Goal: Ask a question

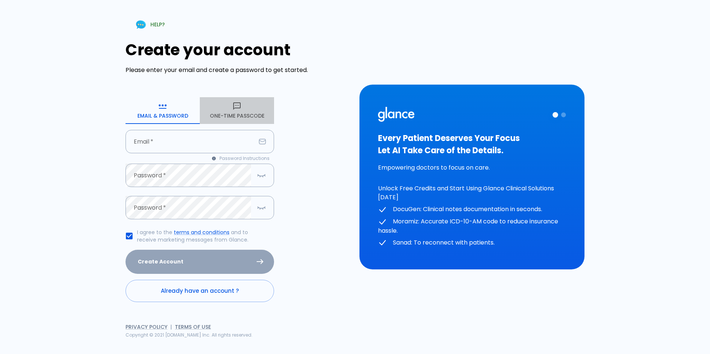
click at [220, 109] on button "One-Time Passcode" at bounding box center [237, 110] width 74 height 27
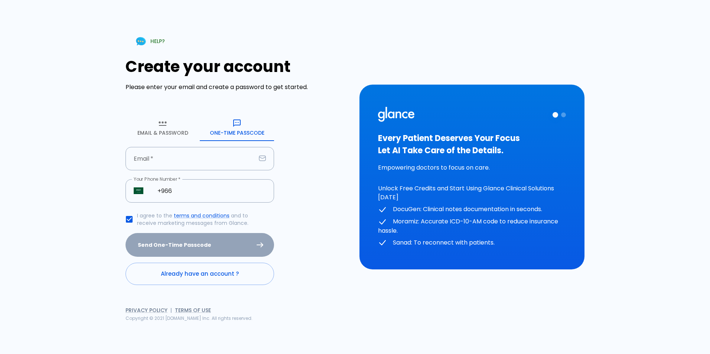
click at [232, 147] on input "Email   *" at bounding box center [190, 158] width 130 height 23
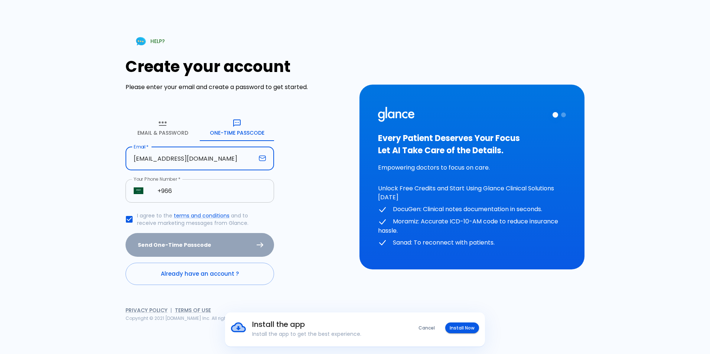
type input "[EMAIL_ADDRESS][DOMAIN_NAME]"
click at [198, 189] on input "+966" at bounding box center [211, 190] width 125 height 23
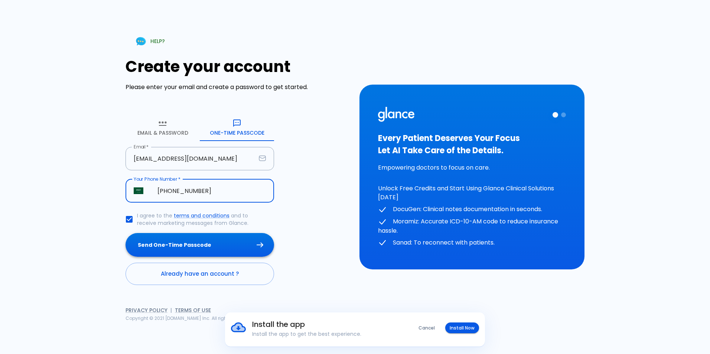
type input "[PHONE_NUMBER]"
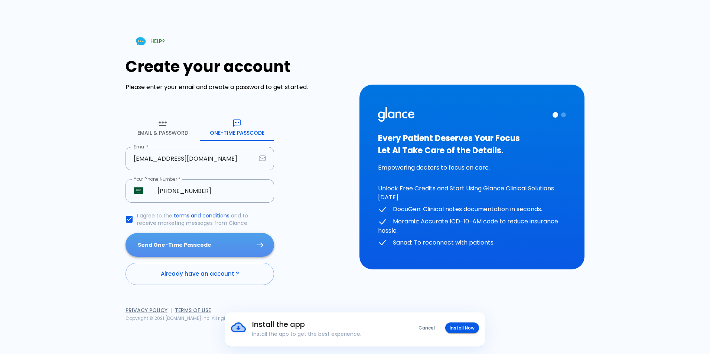
click at [161, 248] on button "Send One-Time Passcode" at bounding box center [199, 245] width 148 height 24
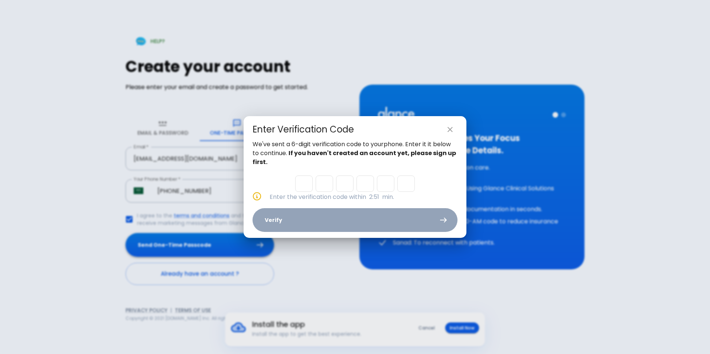
type input "2"
type input "3"
type input "9"
type input "6"
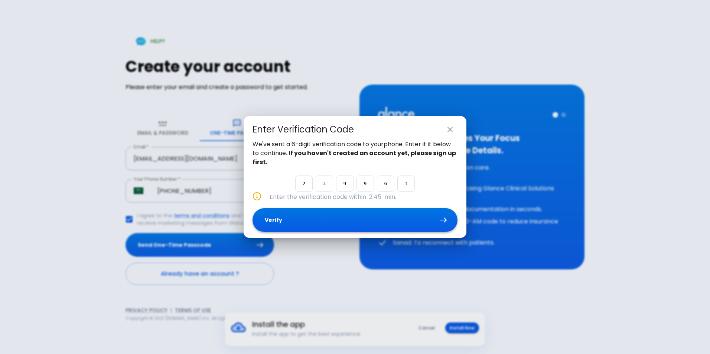
type input "1"
click at [299, 212] on button "Verify" at bounding box center [354, 220] width 205 height 24
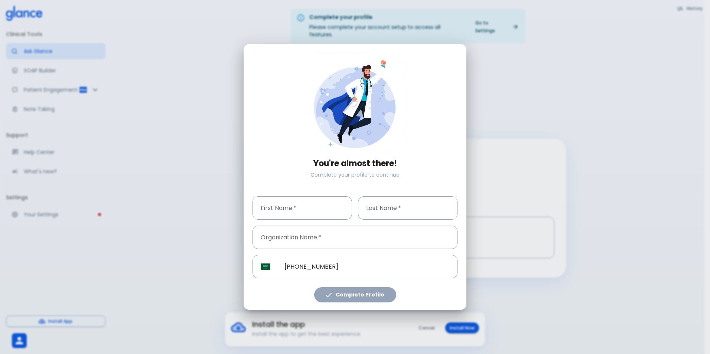
drag, startPoint x: 298, startPoint y: 75, endPoint x: 299, endPoint y: 133, distance: 57.5
click at [299, 133] on div "You're almost there! Complete your profile to continue" at bounding box center [354, 118] width 205 height 133
click at [304, 216] on input "First Name   *" at bounding box center [301, 207] width 99 height 23
type input "reem"
click at [377, 214] on input "Last Name   *" at bounding box center [407, 207] width 99 height 23
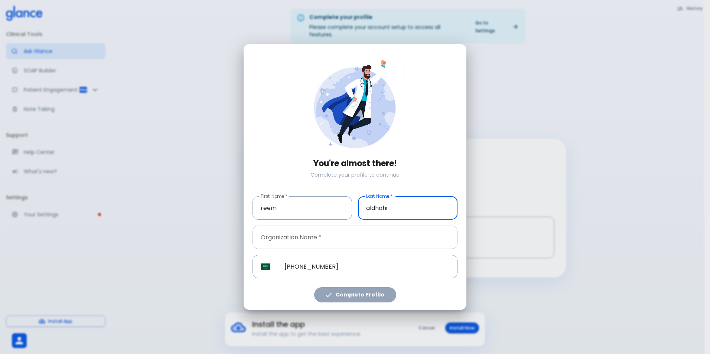
type input "aldhahi"
click at [351, 236] on input "Organization Name   *" at bounding box center [354, 237] width 205 height 23
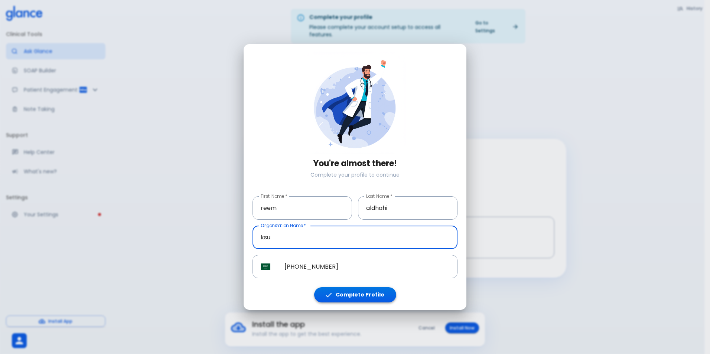
type input "ksu"
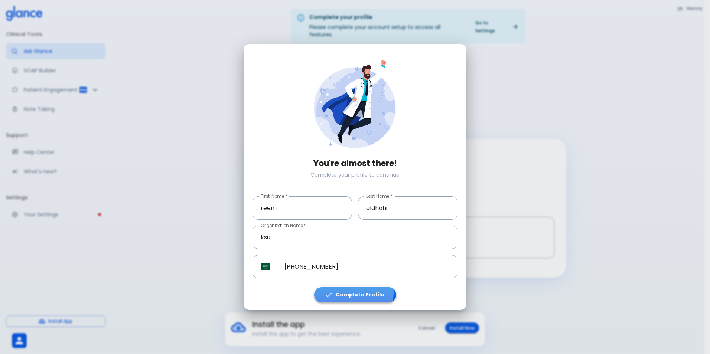
click at [353, 293] on button "Complete Profile" at bounding box center [355, 294] width 82 height 15
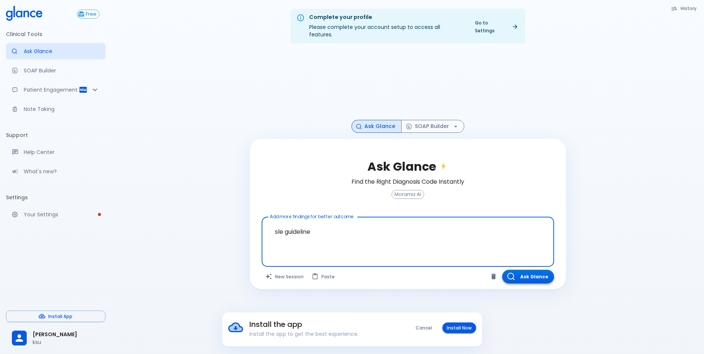
type textarea "sle guideline"
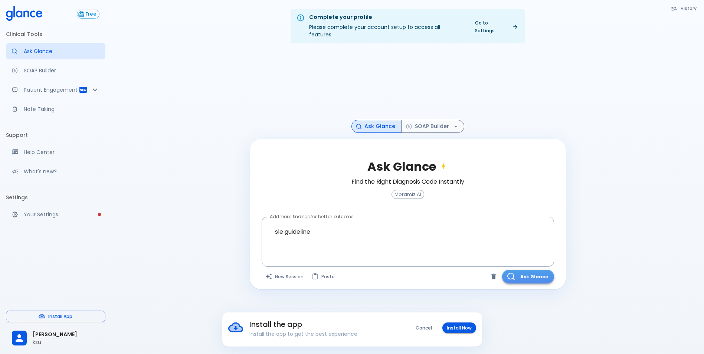
click at [527, 274] on button "Ask Glance" at bounding box center [528, 277] width 52 height 14
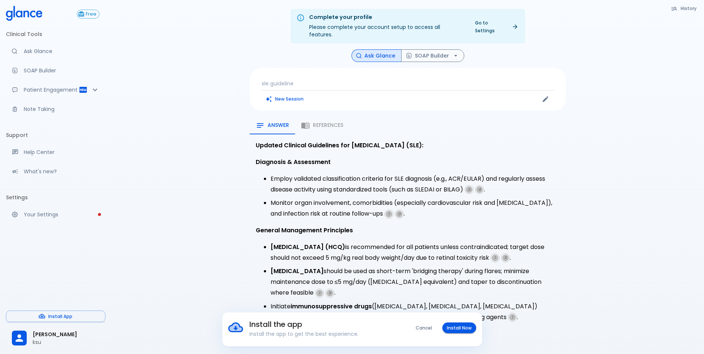
click at [325, 119] on div "Answer References" at bounding box center [408, 126] width 316 height 18
click at [317, 122] on span "References" at bounding box center [328, 125] width 30 height 7
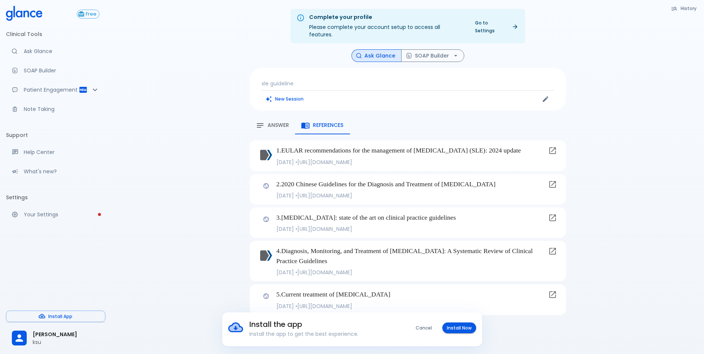
click at [276, 122] on span "Answer" at bounding box center [279, 125] width 22 height 7
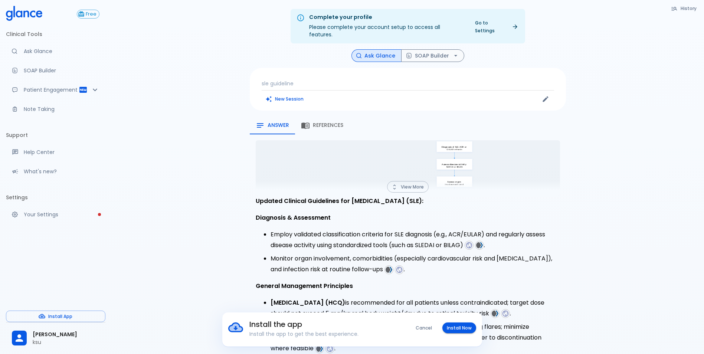
click at [409, 181] on button "View More" at bounding box center [408, 187] width 42 height 12
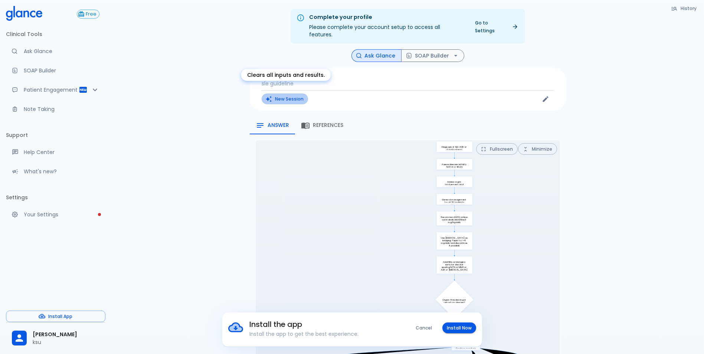
click at [289, 94] on button "New Session" at bounding box center [285, 99] width 46 height 11
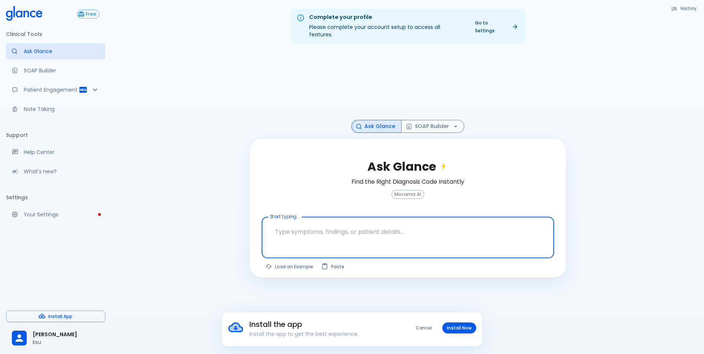
click at [30, 11] on icon at bounding box center [24, 13] width 36 height 15
